Goal: Transaction & Acquisition: Purchase product/service

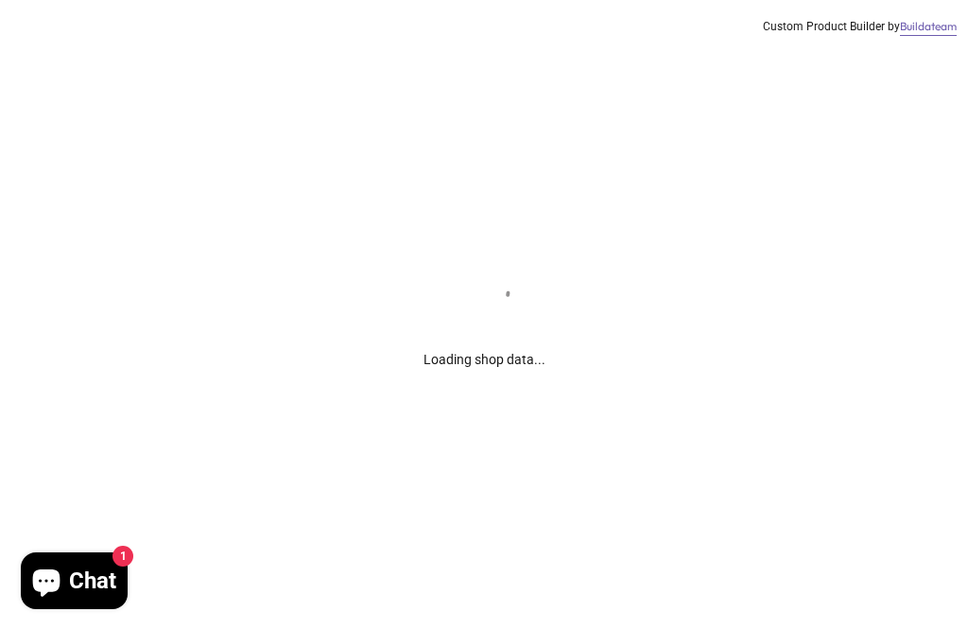
scroll to position [97, 0]
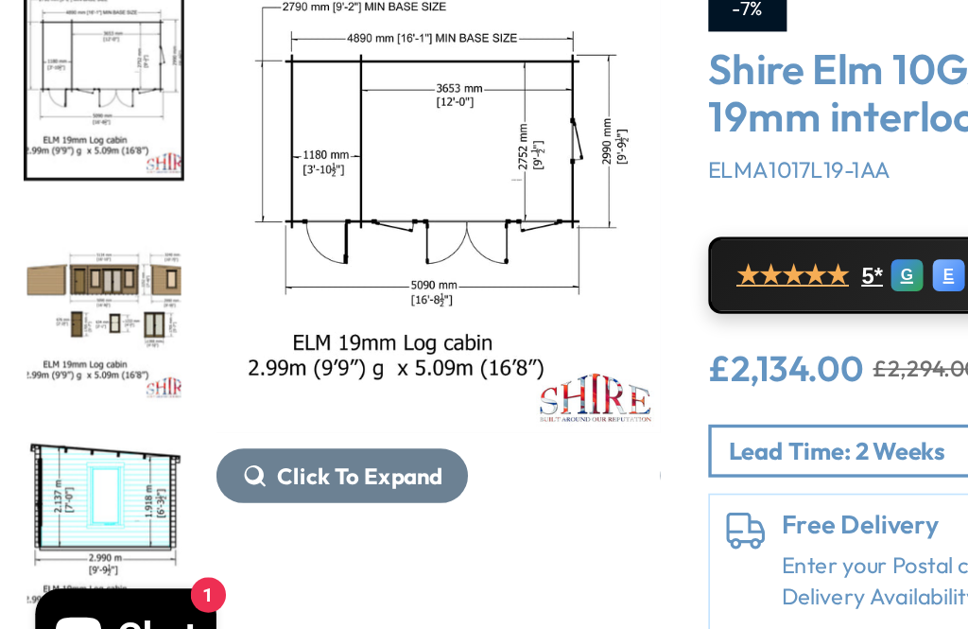
click at [87, 465] on img "5 / 10" at bounding box center [61, 520] width 91 height 110
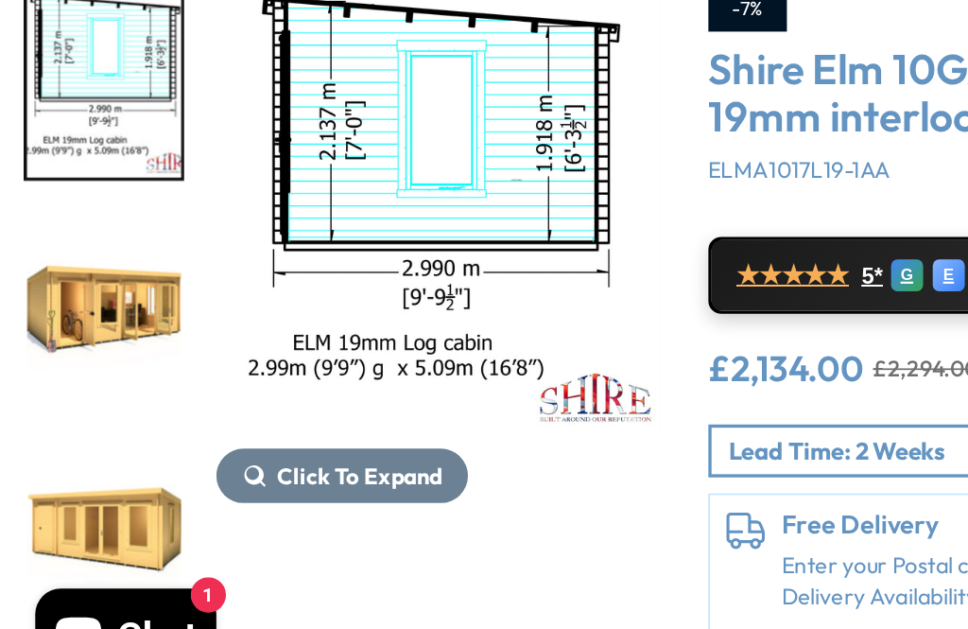
click at [101, 465] on img "7 / 10" at bounding box center [61, 520] width 91 height 110
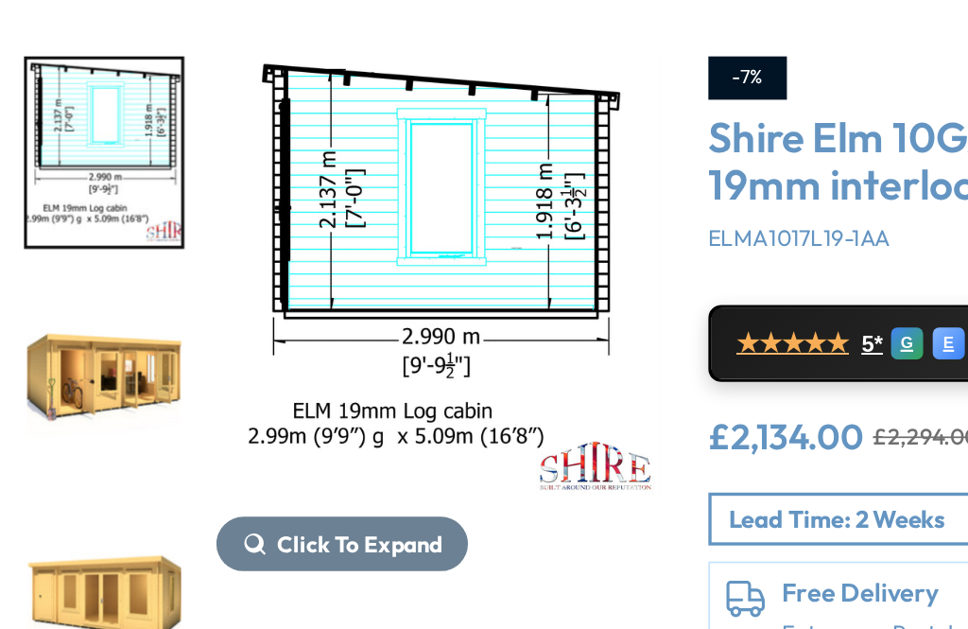
click at [92, 200] on img "5 / 10" at bounding box center [61, 255] width 91 height 110
click at [95, 200] on img "5 / 10" at bounding box center [61, 255] width 91 height 110
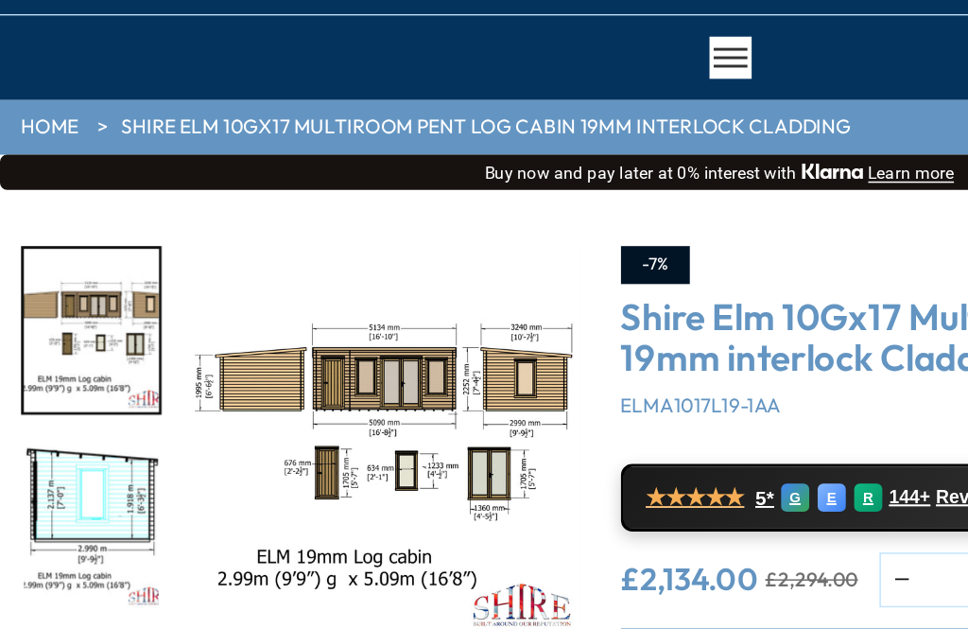
click at [40, 110] on link "HOME" at bounding box center [33, 119] width 39 height 19
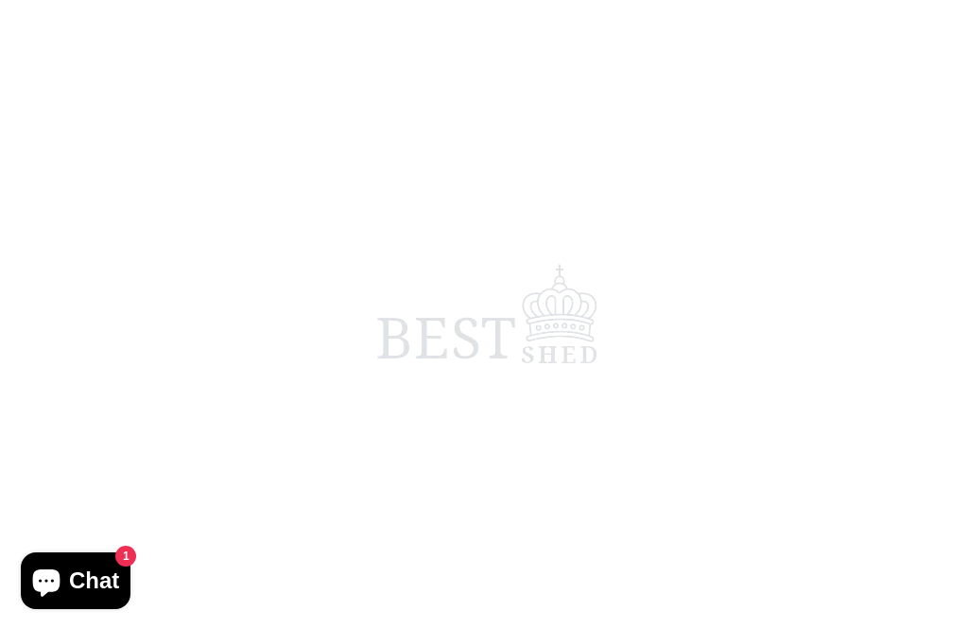
scroll to position [2018, 0]
